Goal: Task Accomplishment & Management: Use online tool/utility

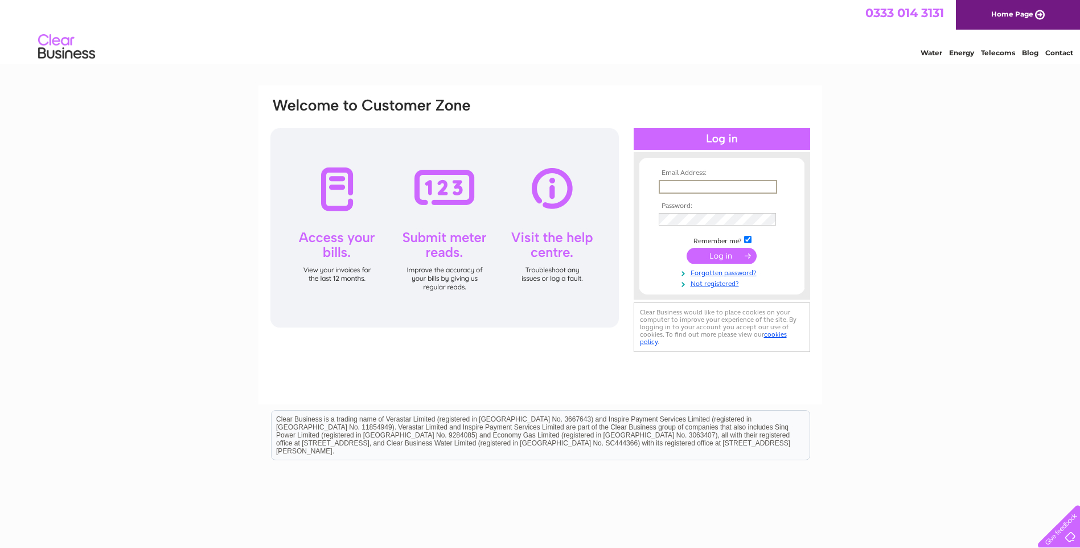
click at [671, 182] on input "text" at bounding box center [718, 187] width 118 height 14
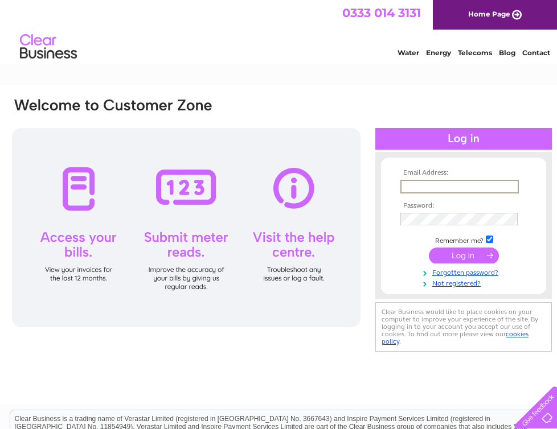
click at [430, 187] on input "text" at bounding box center [459, 187] width 118 height 14
type input "jo.nithcreetraining@btconnect.com"
click at [429, 248] on input "submit" at bounding box center [464, 256] width 70 height 16
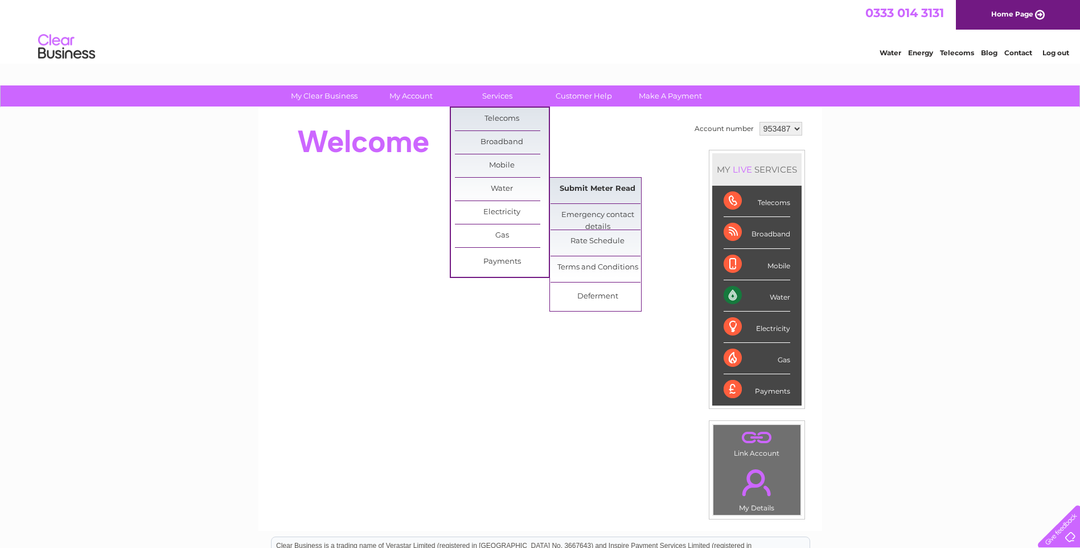
click at [556, 197] on link "Submit Meter Read" at bounding box center [598, 189] width 94 height 23
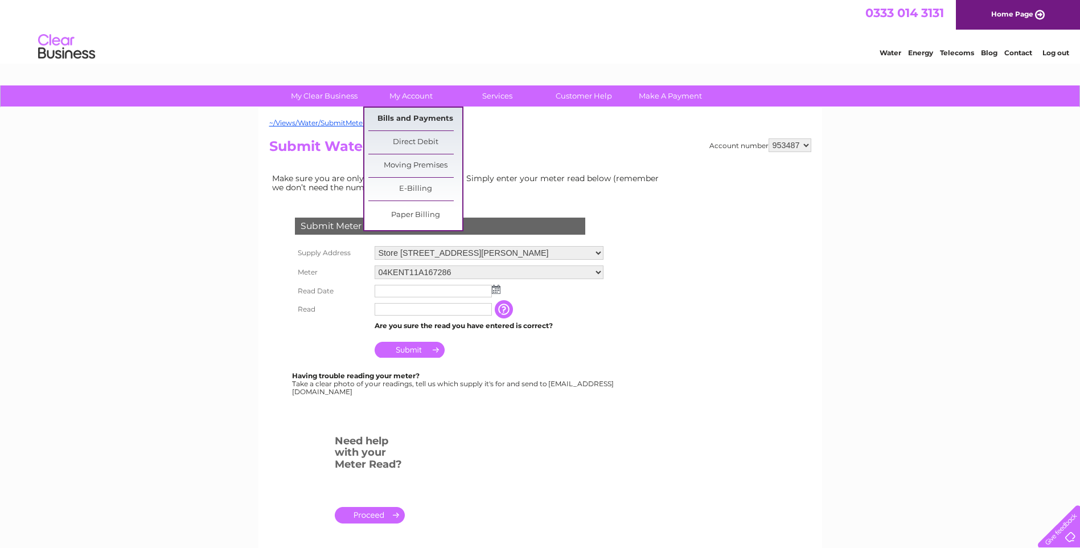
click at [416, 125] on link "Bills and Payments" at bounding box center [415, 119] width 94 height 23
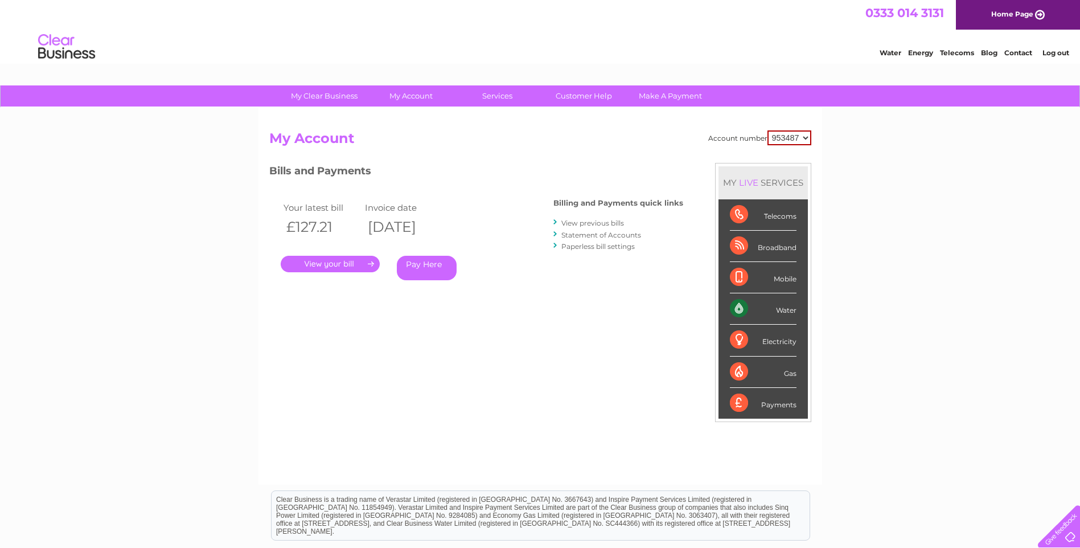
click at [340, 265] on link "." at bounding box center [330, 264] width 99 height 17
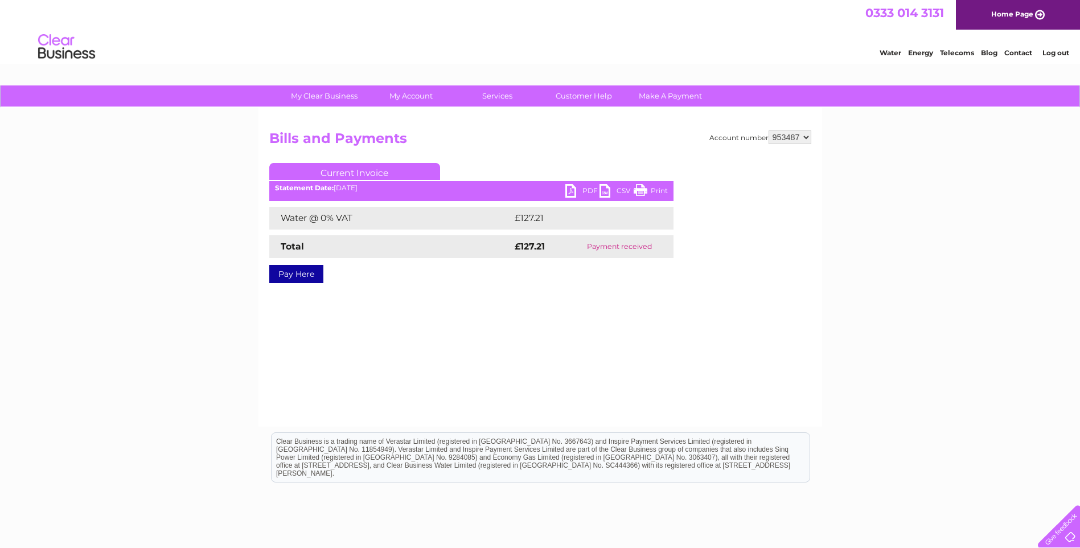
drag, startPoint x: 648, startPoint y: 192, endPoint x: 151, endPoint y: 59, distance: 514.4
click at [648, 192] on link "Print" at bounding box center [651, 192] width 34 height 17
click at [576, 191] on link "PDF" at bounding box center [582, 192] width 34 height 17
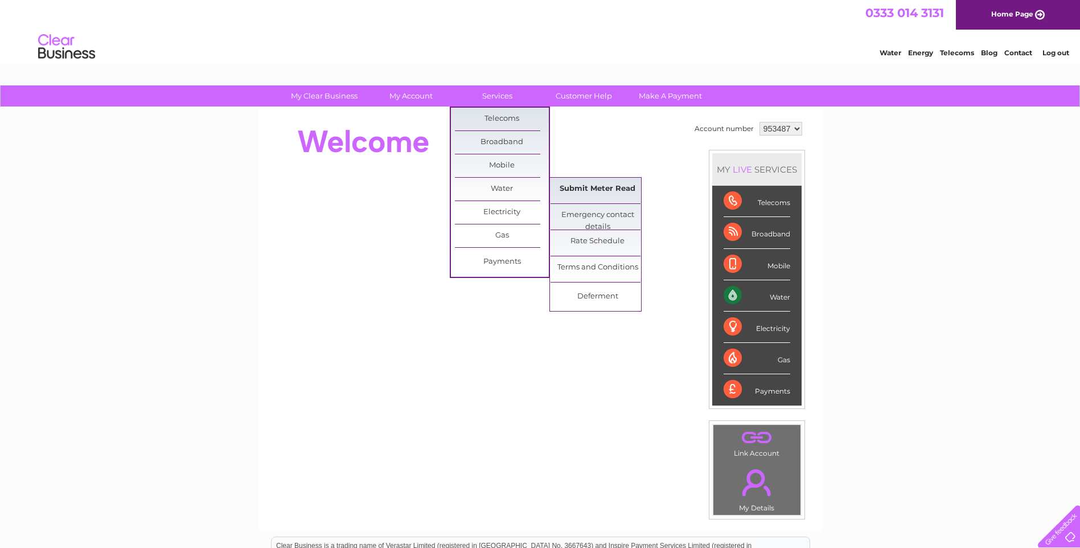
click at [596, 187] on link "Submit Meter Read" at bounding box center [598, 189] width 94 height 23
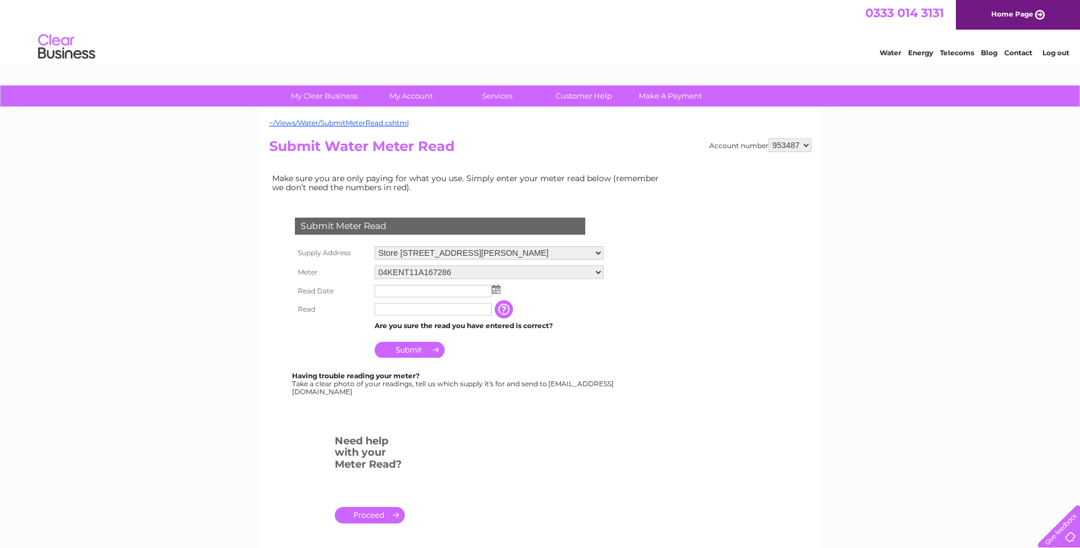
click at [495, 290] on img at bounding box center [496, 289] width 9 height 9
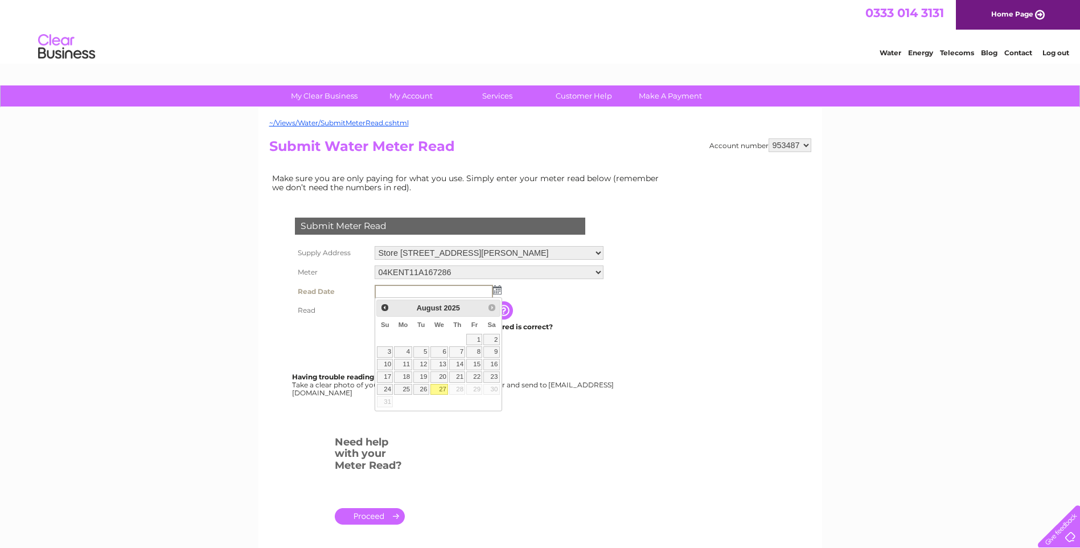
click at [441, 388] on link "27" at bounding box center [439, 389] width 18 height 11
type input "2025/08/27"
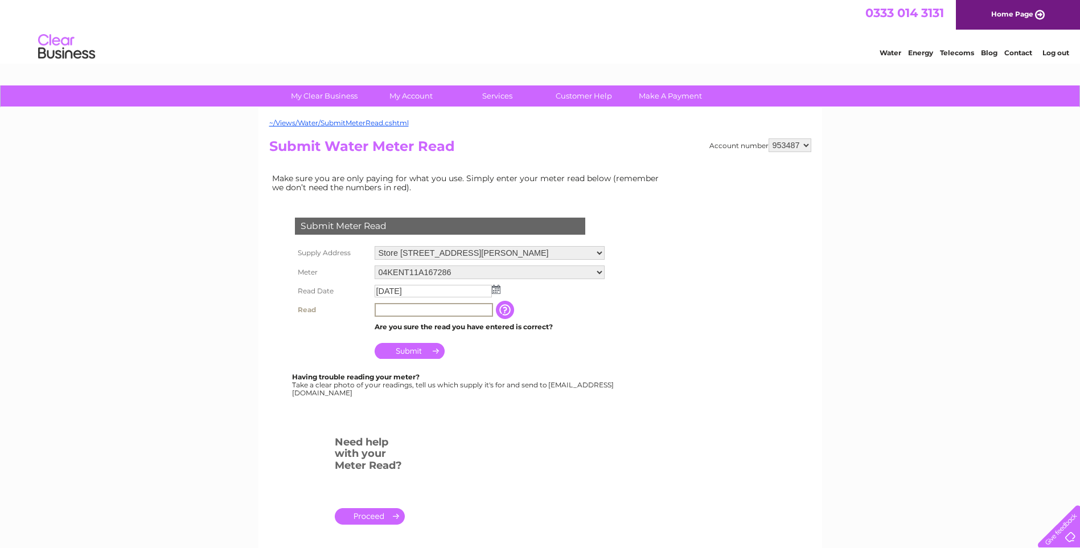
click at [399, 310] on input "text" at bounding box center [434, 310] width 118 height 14
type input "1809"
click at [426, 347] on input "Submit" at bounding box center [410, 351] width 70 height 16
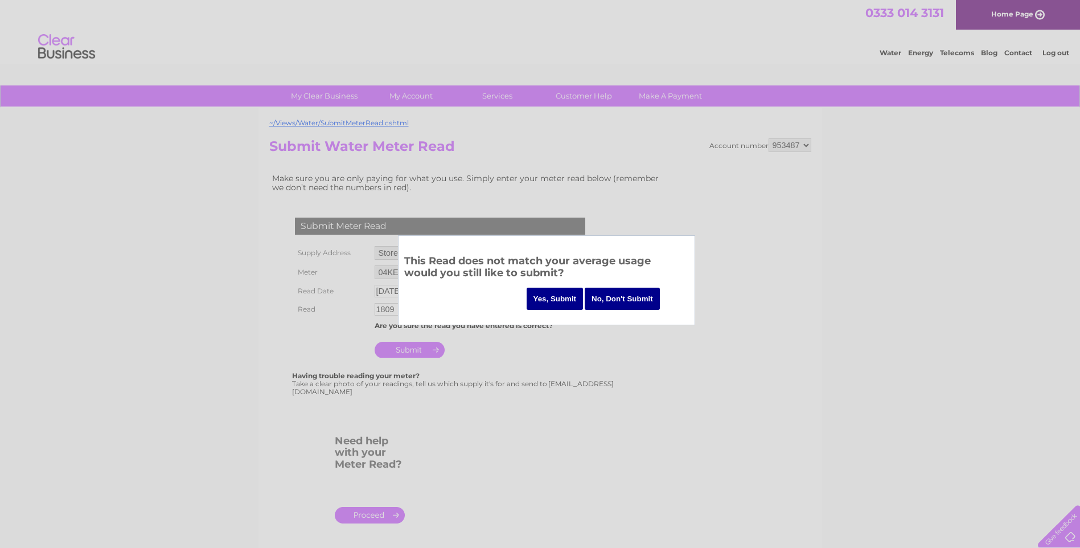
click at [555, 296] on input "Yes, Submit" at bounding box center [555, 299] width 57 height 22
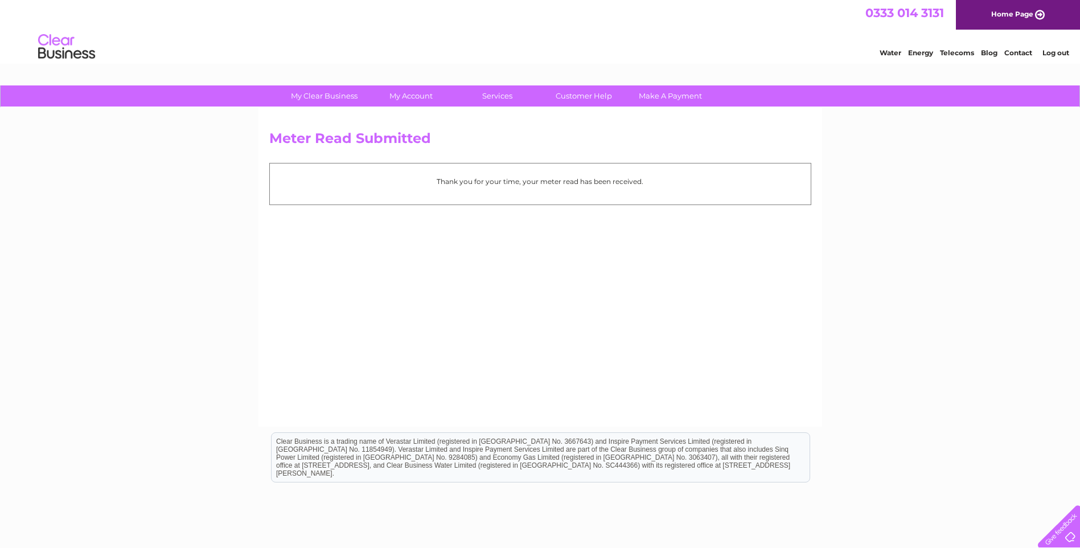
drag, startPoint x: 1057, startPoint y: 52, endPoint x: 1005, endPoint y: 55, distance: 51.3
click at [1057, 53] on link "Log out" at bounding box center [1055, 52] width 27 height 9
